Goal: Navigation & Orientation: Find specific page/section

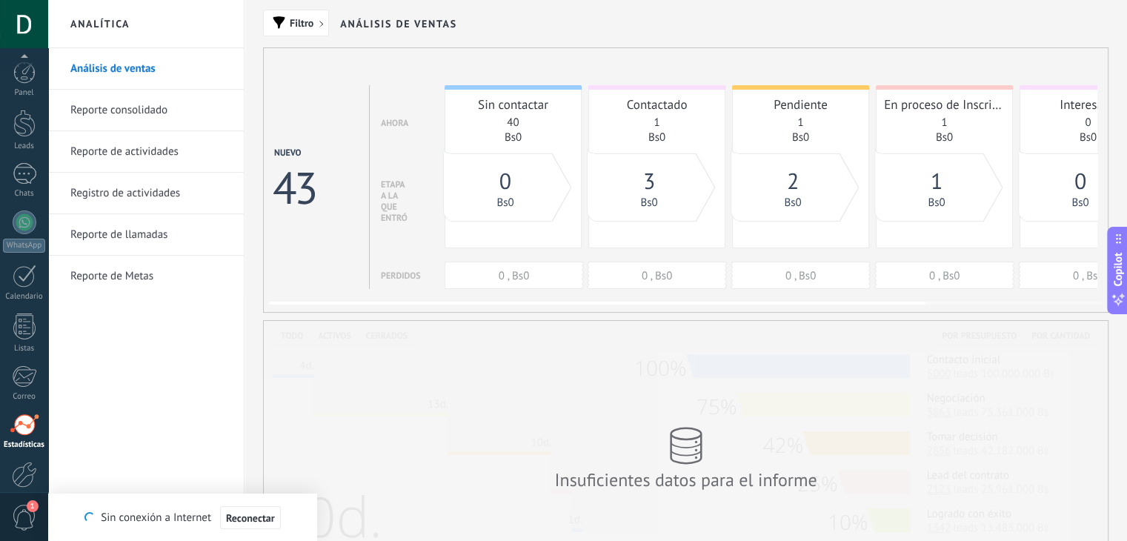
scroll to position [21, 0]
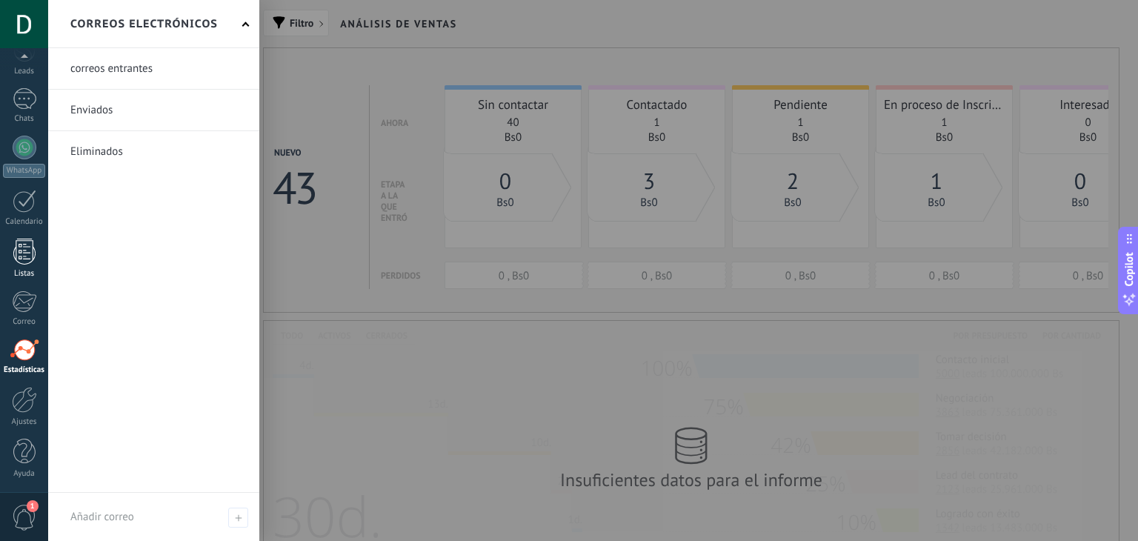
click at [27, 264] on link "Listas" at bounding box center [24, 259] width 48 height 40
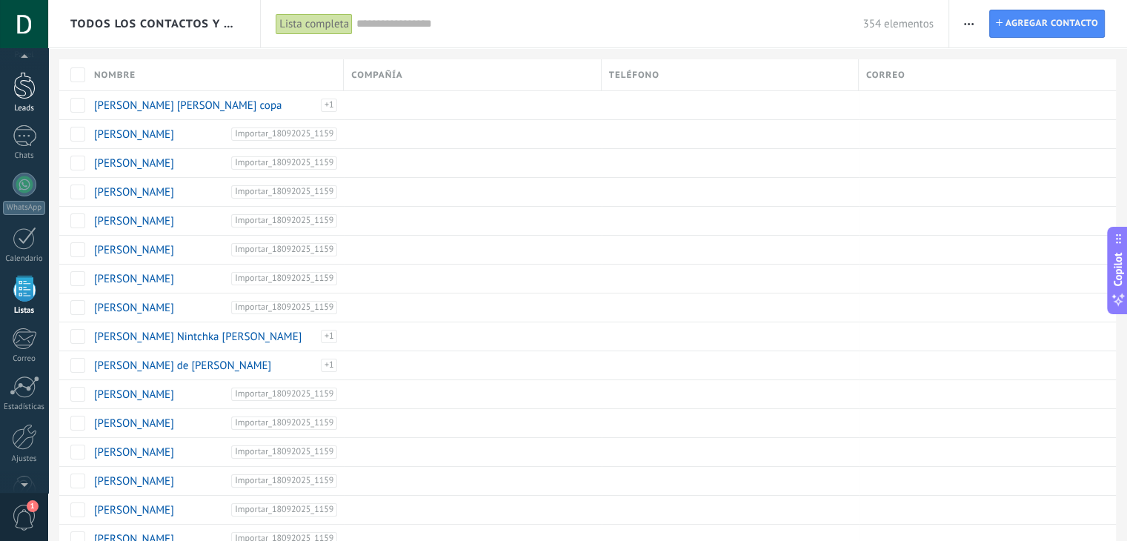
click at [34, 99] on link "Leads" at bounding box center [24, 92] width 48 height 41
